Goal: Transaction & Acquisition: Purchase product/service

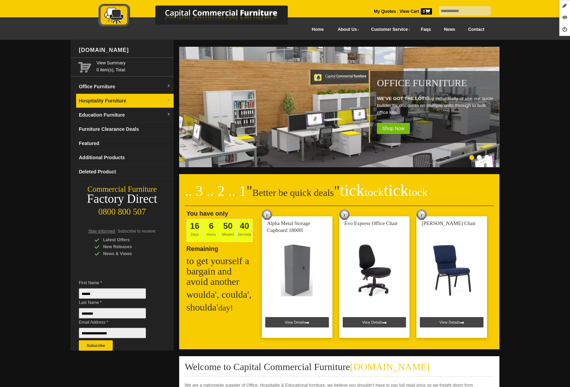
click at [119, 106] on link "Hospitality Furniture" at bounding box center [125, 101] width 98 height 14
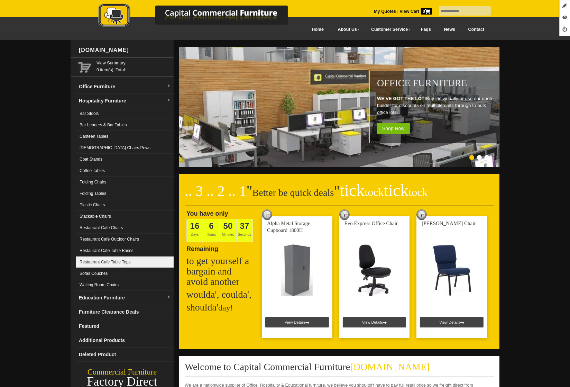
click at [114, 258] on link "Restaurant Cafe Table Tops" at bounding box center [125, 261] width 98 height 11
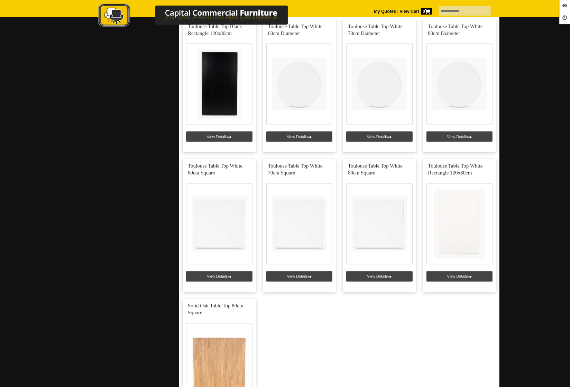
scroll to position [1486, 0]
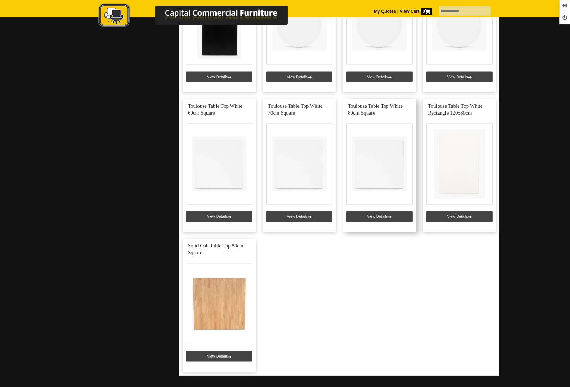
click at [371, 219] on link at bounding box center [379, 165] width 73 height 133
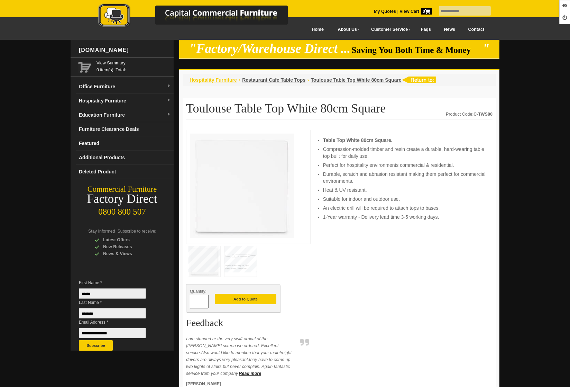
click at [202, 79] on span "Hospitality Furniture" at bounding box center [213, 80] width 47 height 6
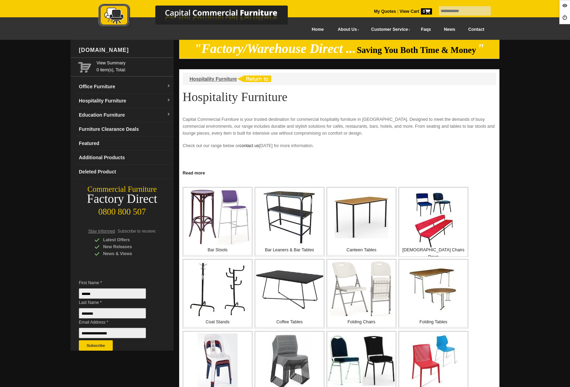
scroll to position [176, 0]
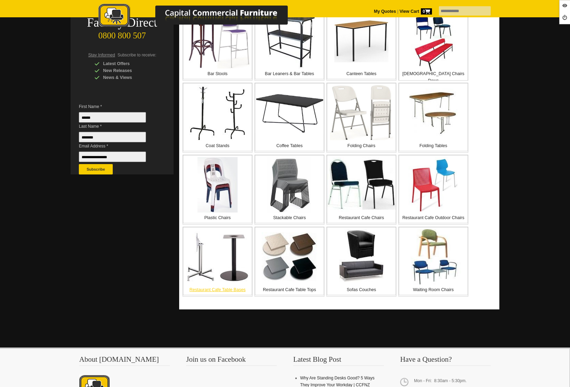
click at [237, 268] on img at bounding box center [218, 257] width 62 height 51
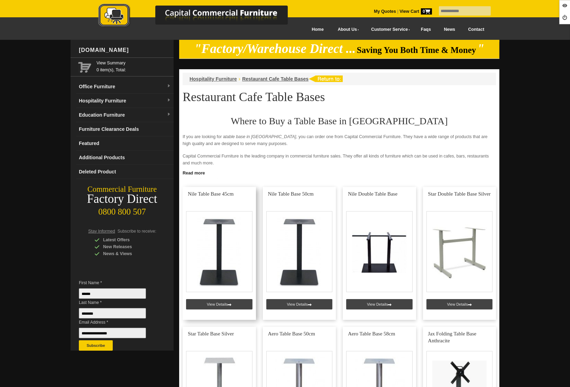
click at [220, 304] on link at bounding box center [219, 253] width 73 height 133
